Goal: Information Seeking & Learning: Learn about a topic

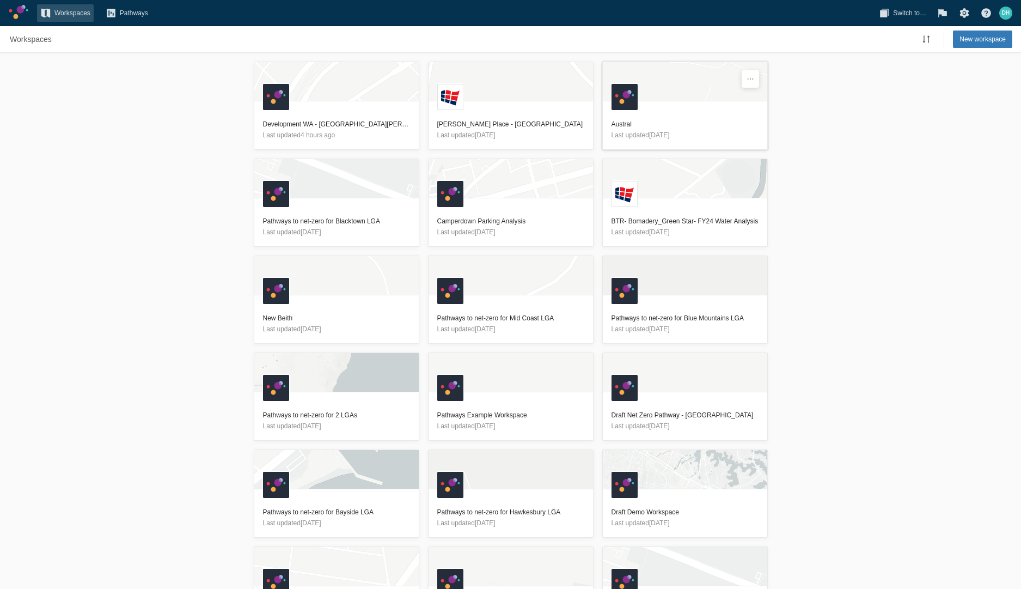
click at [655, 119] on h3 "Austral" at bounding box center [685, 124] width 147 height 11
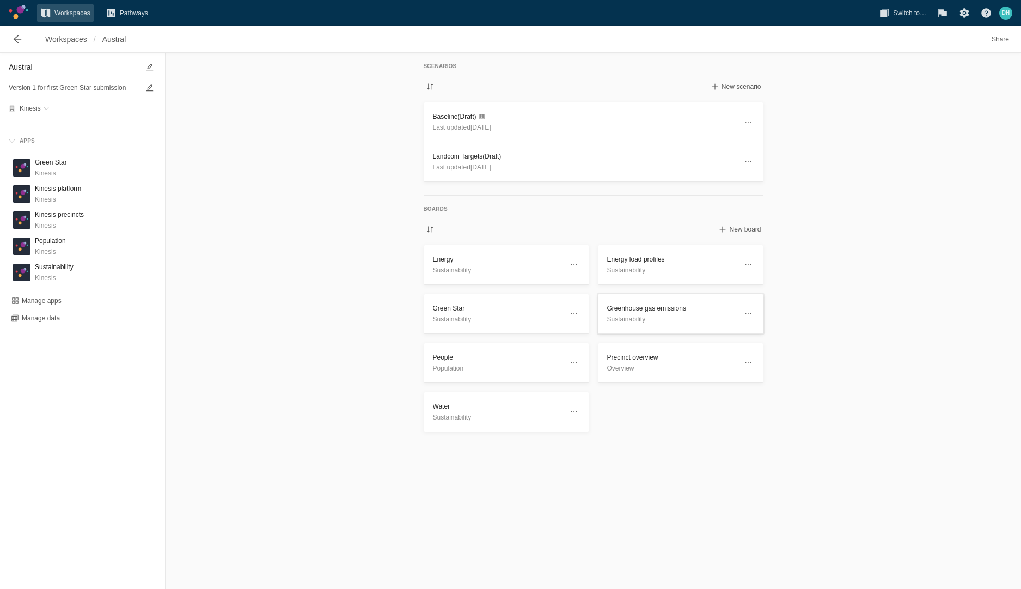
click at [631, 314] on p "Sustainability" at bounding box center [672, 319] width 130 height 11
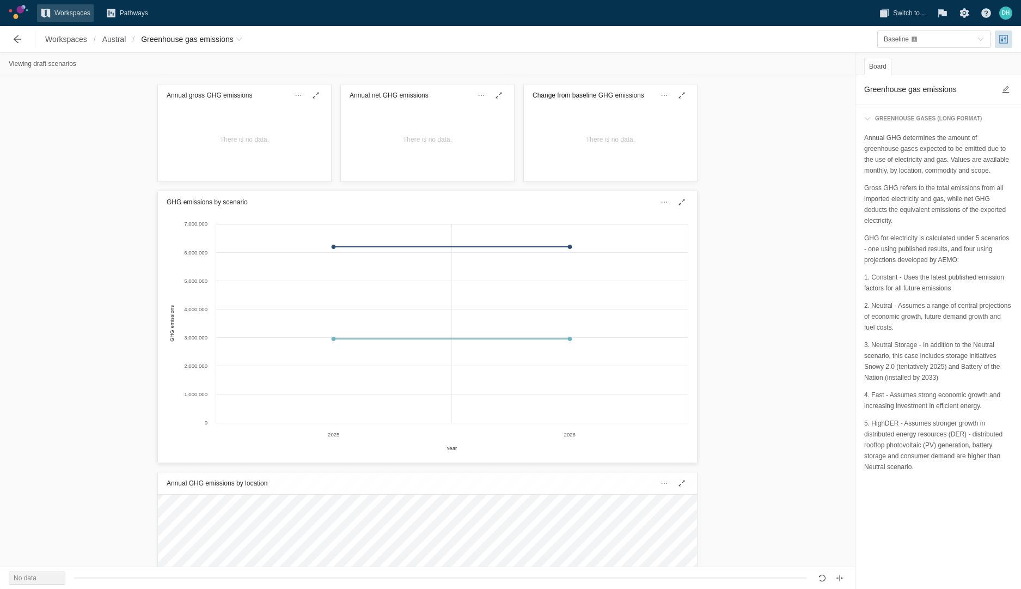
click at [623, 209] on div "GHG emissions by scenario" at bounding box center [427, 202] width 539 height 22
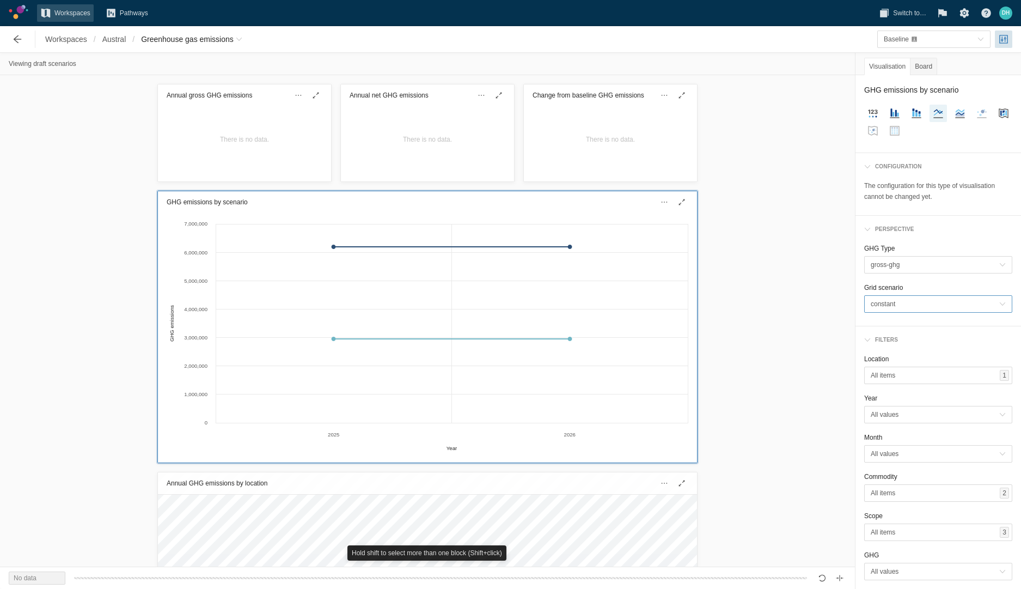
click at [896, 306] on span "constant" at bounding box center [935, 303] width 129 height 11
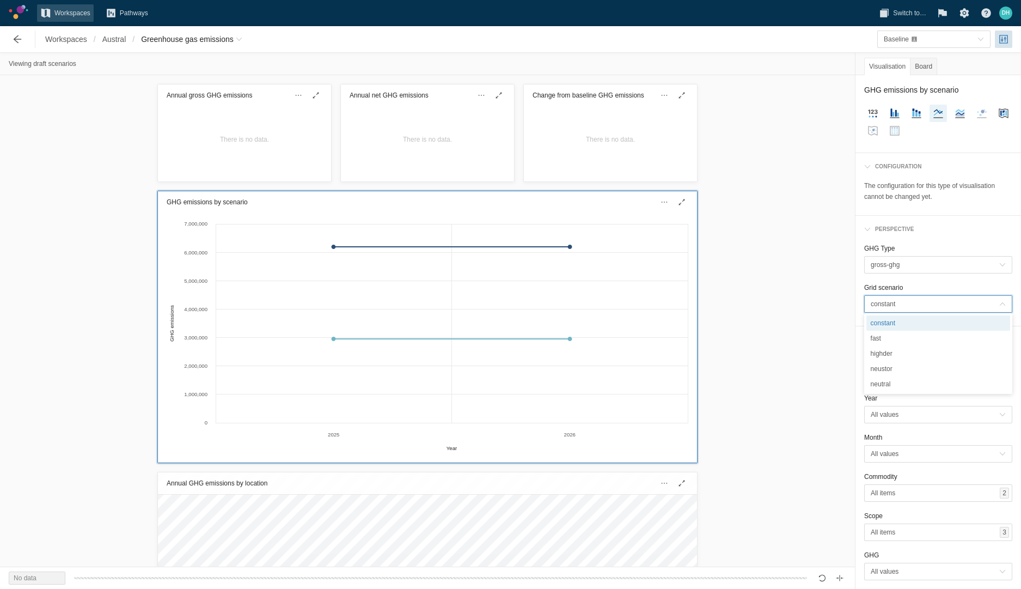
click at [896, 306] on span "constant" at bounding box center [935, 303] width 129 height 11
click at [893, 308] on span "constant" at bounding box center [935, 303] width 129 height 11
click at [788, 367] on div "GHG emissions by scenario Created with Highcharts 11.4.3 Year GHG emissions 202…" at bounding box center [427, 326] width 855 height 279
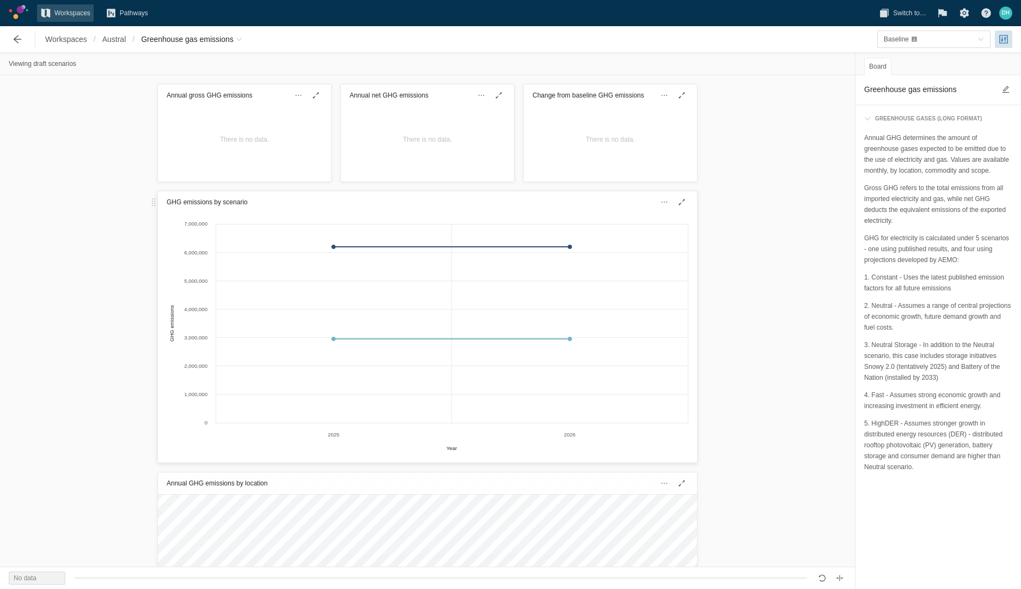
click at [611, 204] on div "GHG emissions by scenario" at bounding box center [427, 202] width 539 height 22
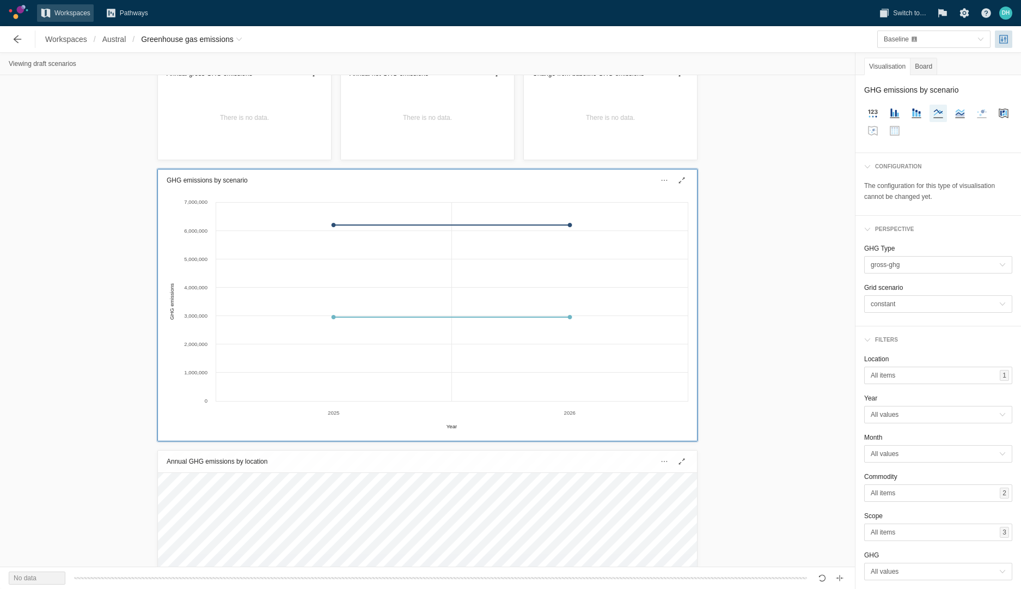
scroll to position [21, 0]
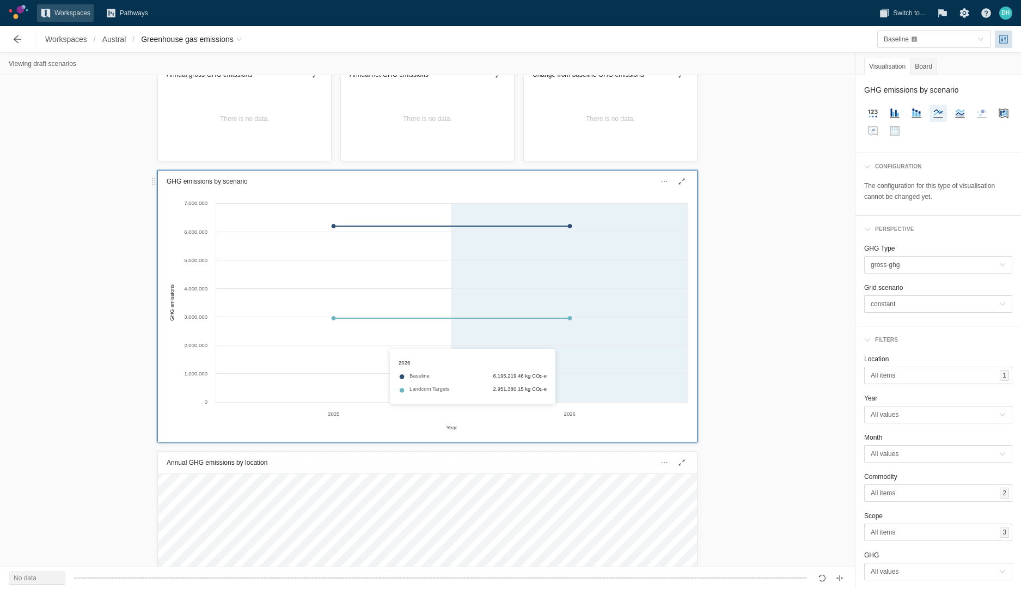
click at [569, 319] on div "Created with Highcharts 11.4.3 Year GHG emissions 2025 2026 0 1,000,000 2,000,0…" at bounding box center [428, 315] width 522 height 237
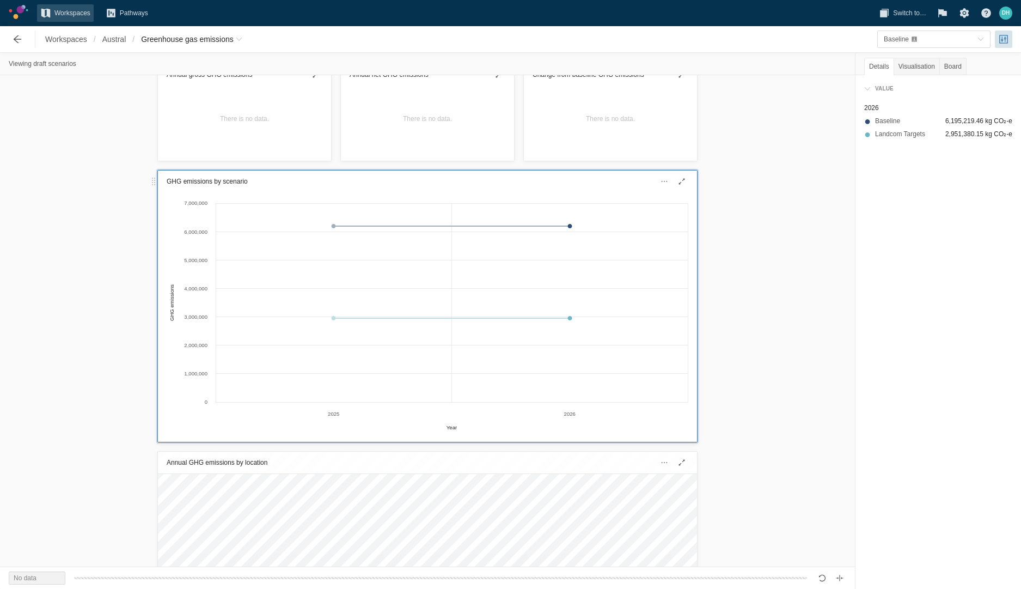
click at [590, 186] on div "GHG emissions by scenario" at bounding box center [427, 181] width 539 height 22
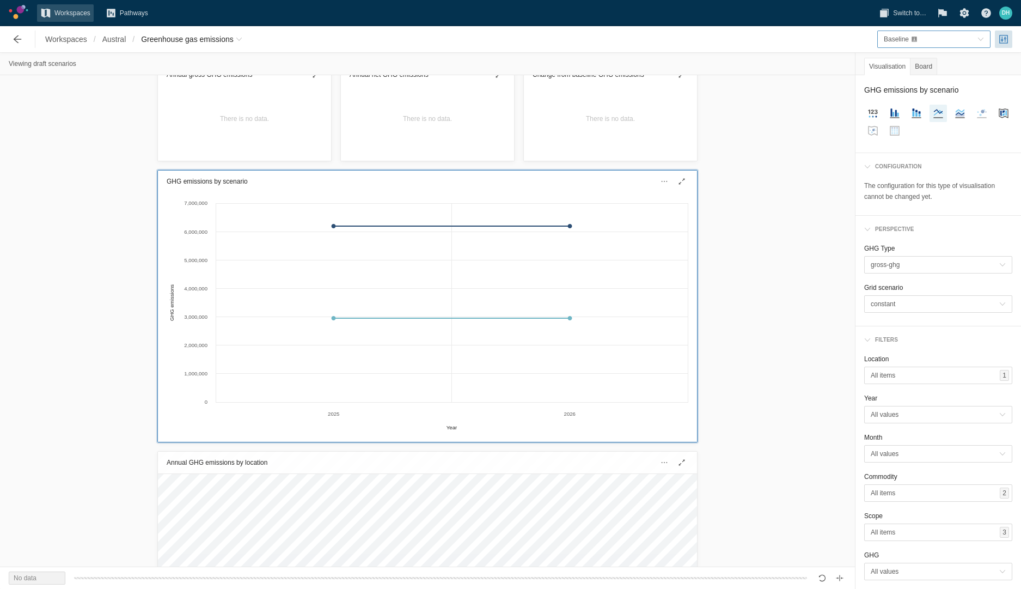
click at [913, 34] on div "Baseline" at bounding box center [928, 39] width 89 height 11
click at [907, 80] on div "Landcom Targets" at bounding box center [934, 75] width 109 height 15
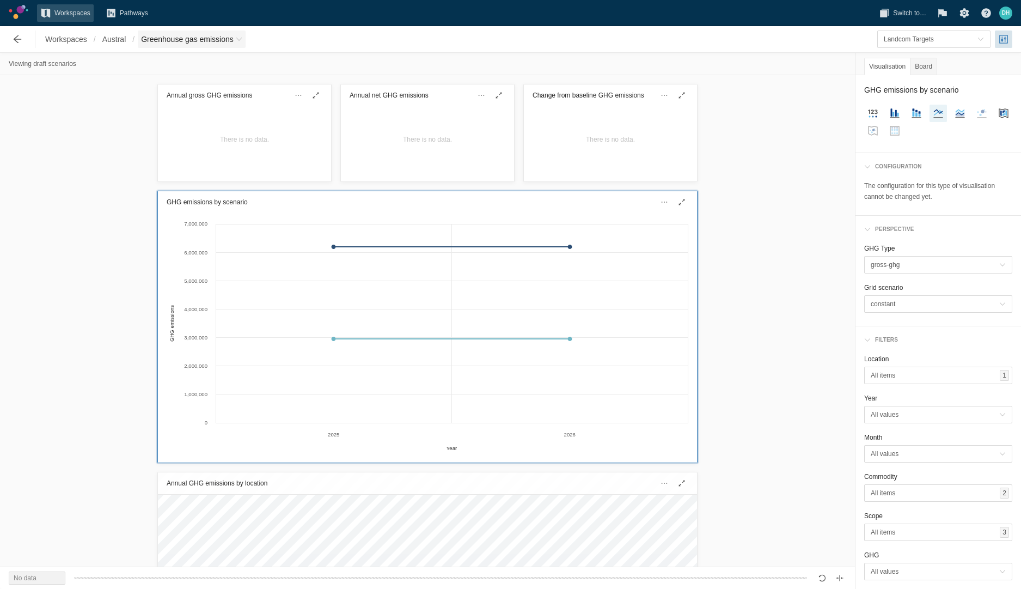
click at [208, 41] on span "Greenhouse gas emissions" at bounding box center [187, 39] width 93 height 11
click at [188, 208] on link "Water" at bounding box center [196, 210] width 109 height 15
type textarea "Water"
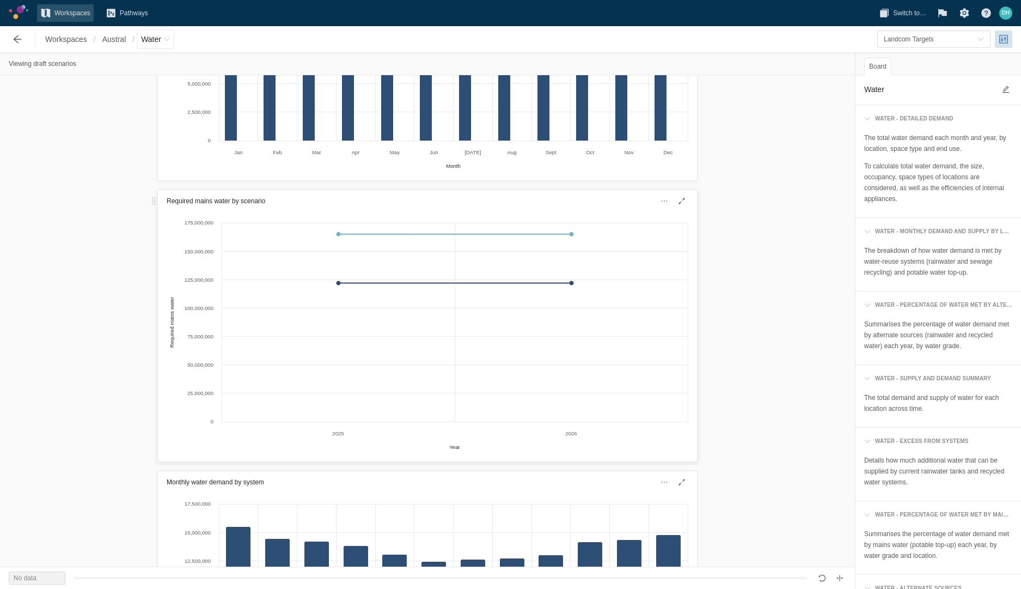
scroll to position [1878, 0]
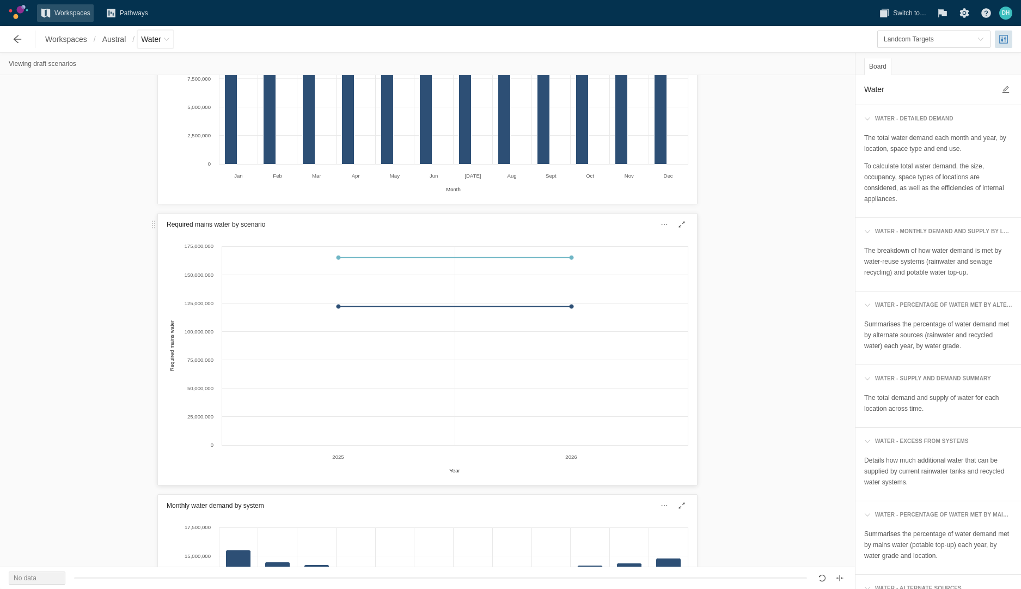
click at [590, 222] on div "Required mains water by scenario" at bounding box center [427, 225] width 539 height 22
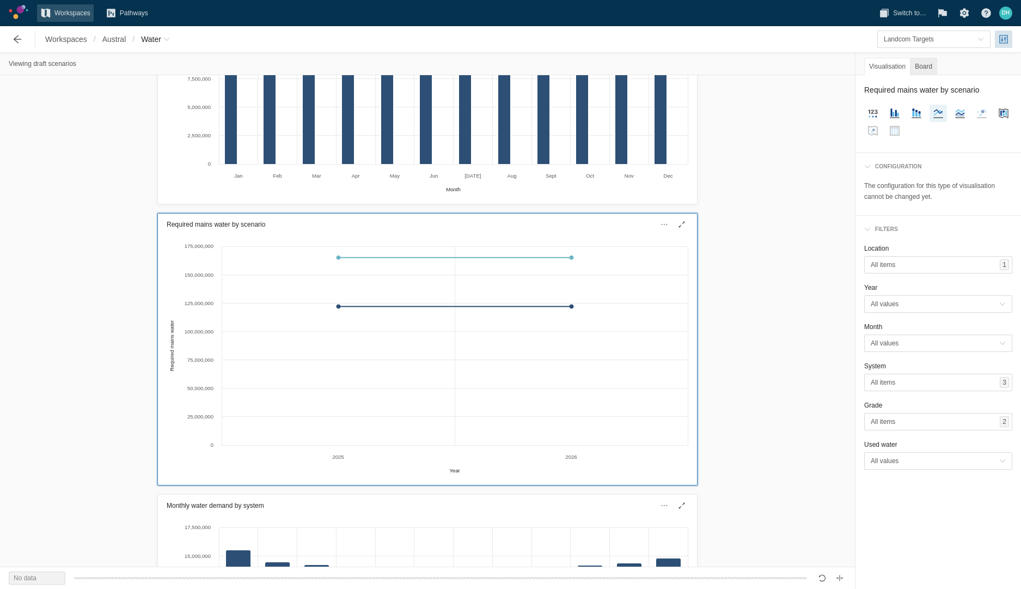
click at [922, 63] on div "Board" at bounding box center [923, 66] width 27 height 17
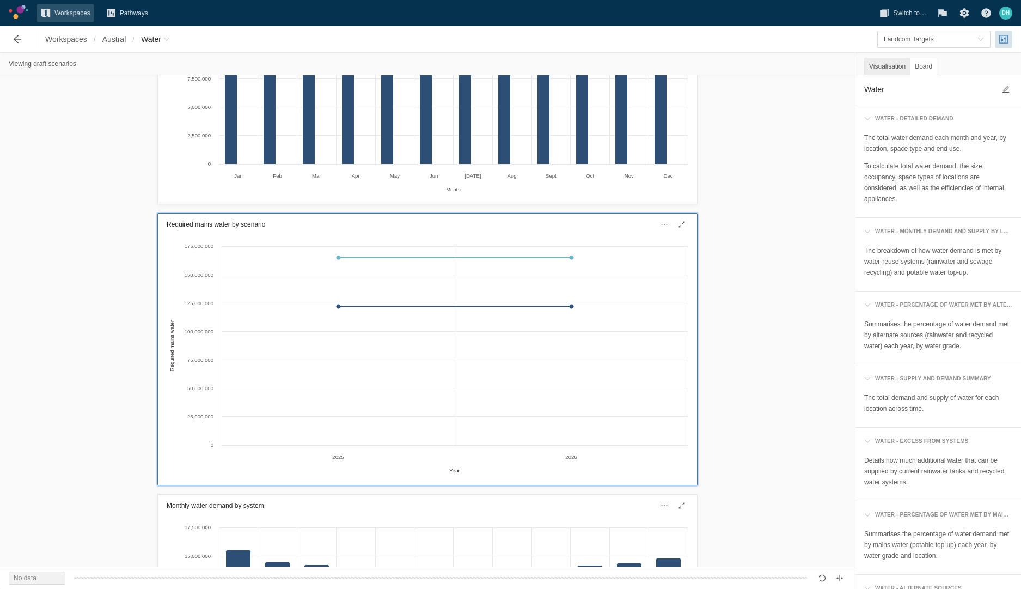
click at [890, 64] on div "Visualisation" at bounding box center [887, 66] width 46 height 17
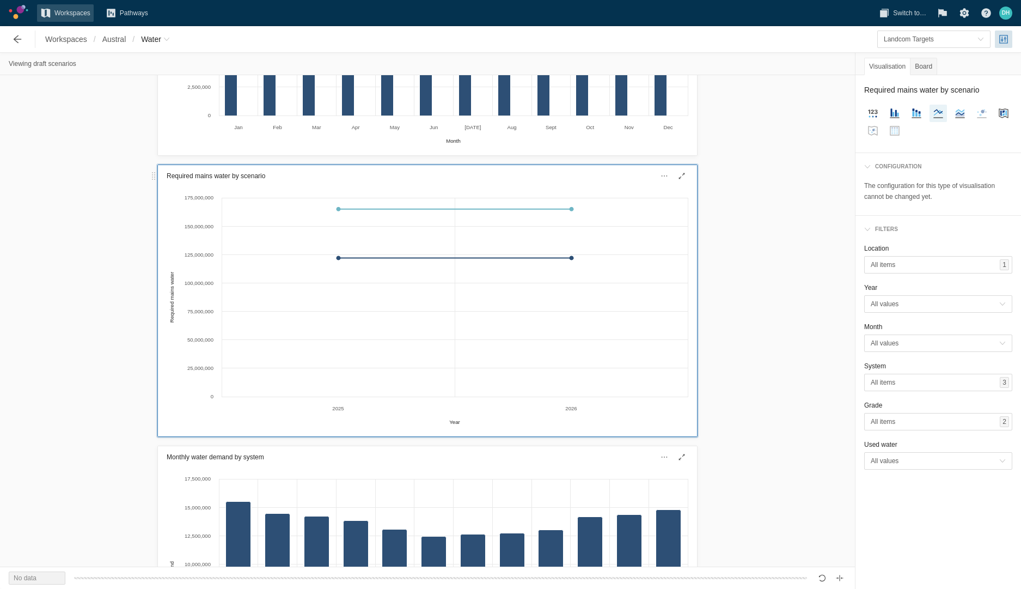
scroll to position [1983, 0]
